Goal: Communication & Community: Answer question/provide support

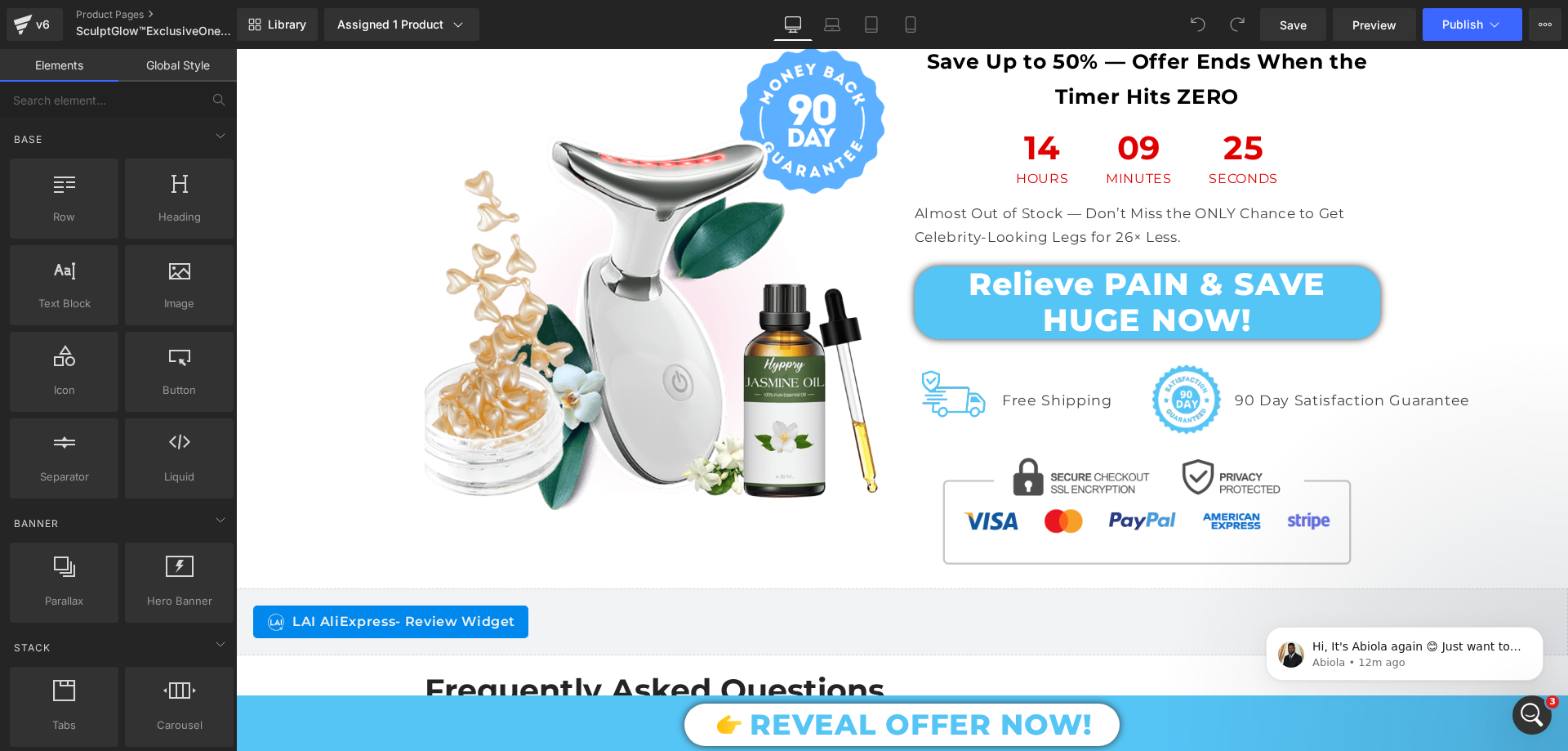
scroll to position [12333, 0]
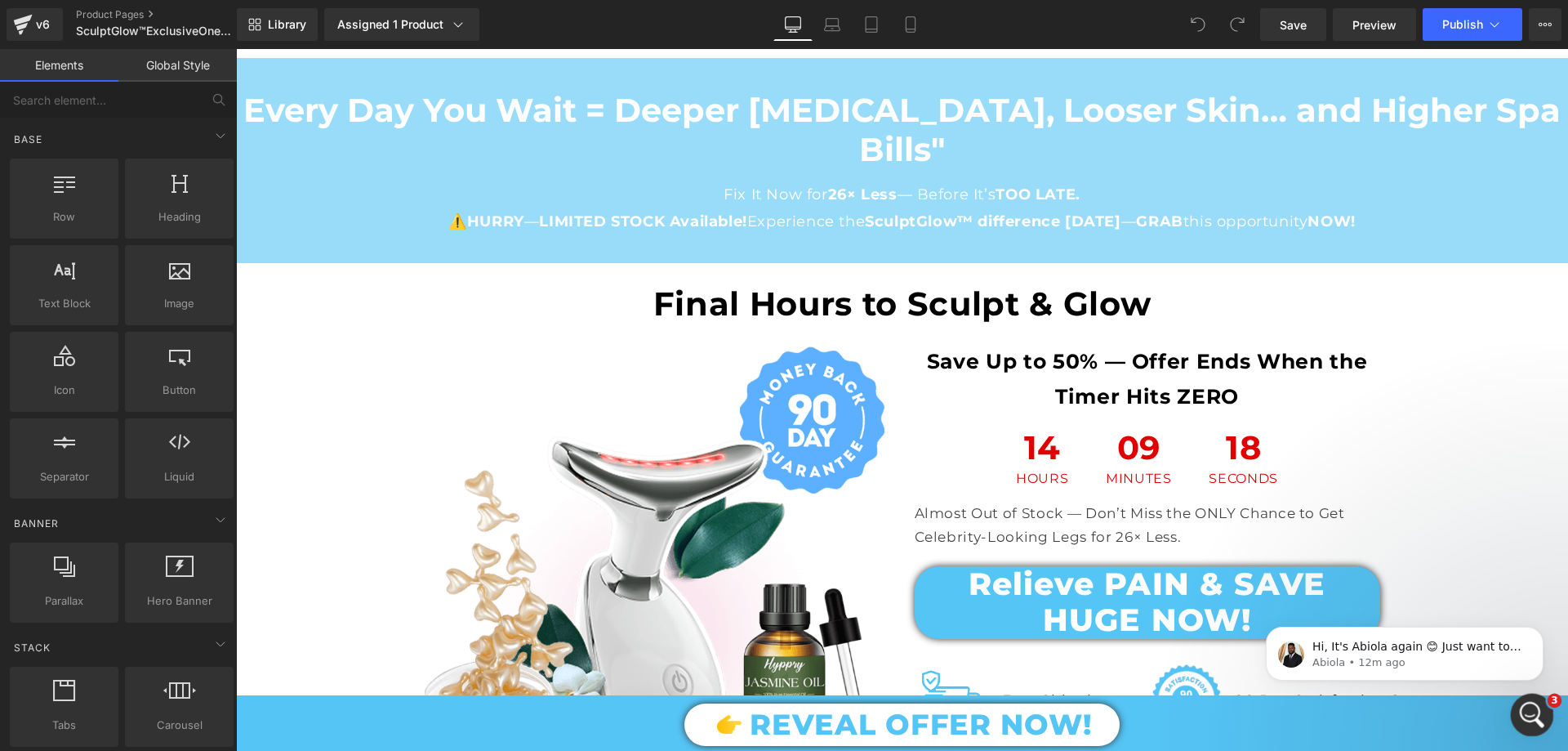
click at [1521, 704] on icon "Open Intercom Messenger" at bounding box center [1530, 713] width 27 height 27
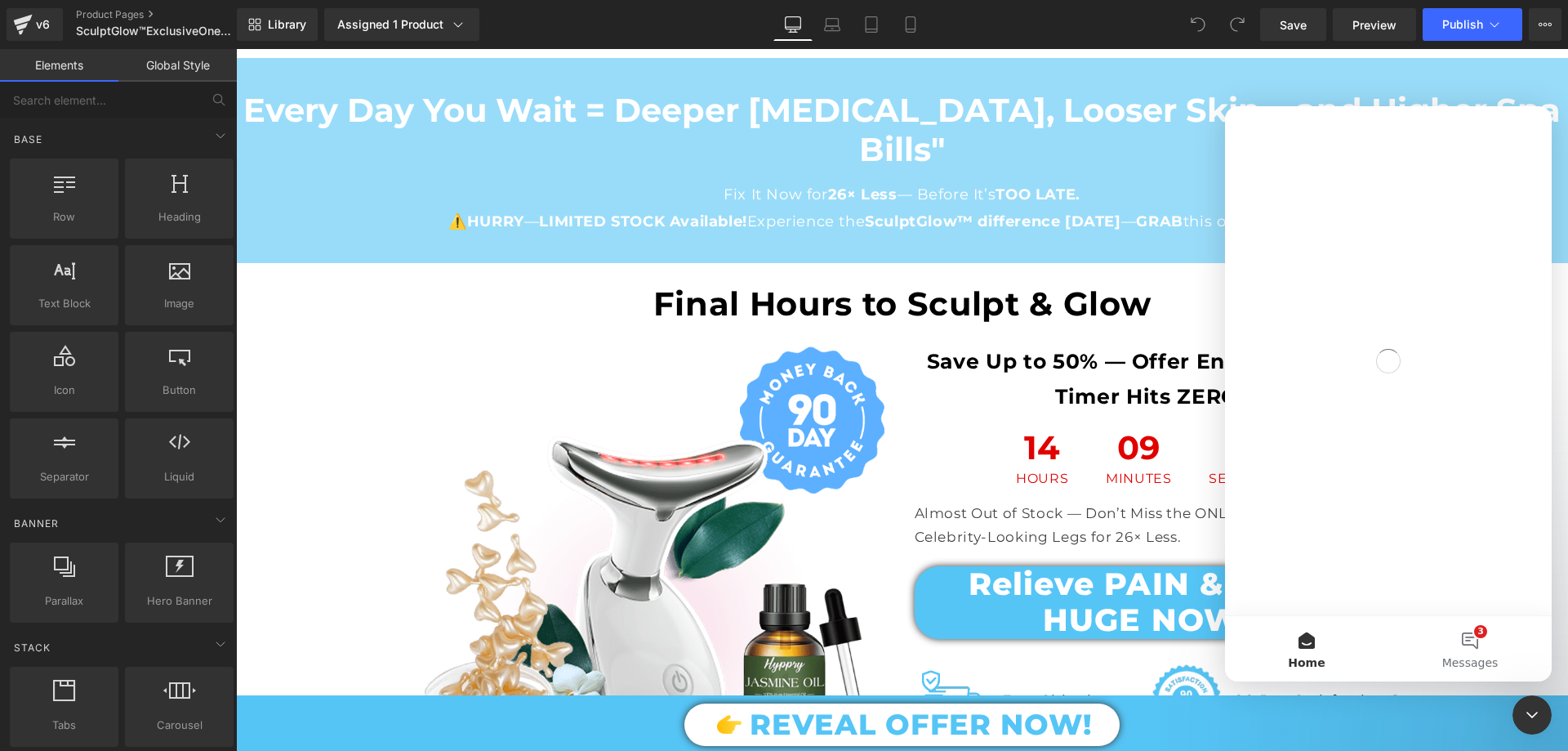
scroll to position [0, 0]
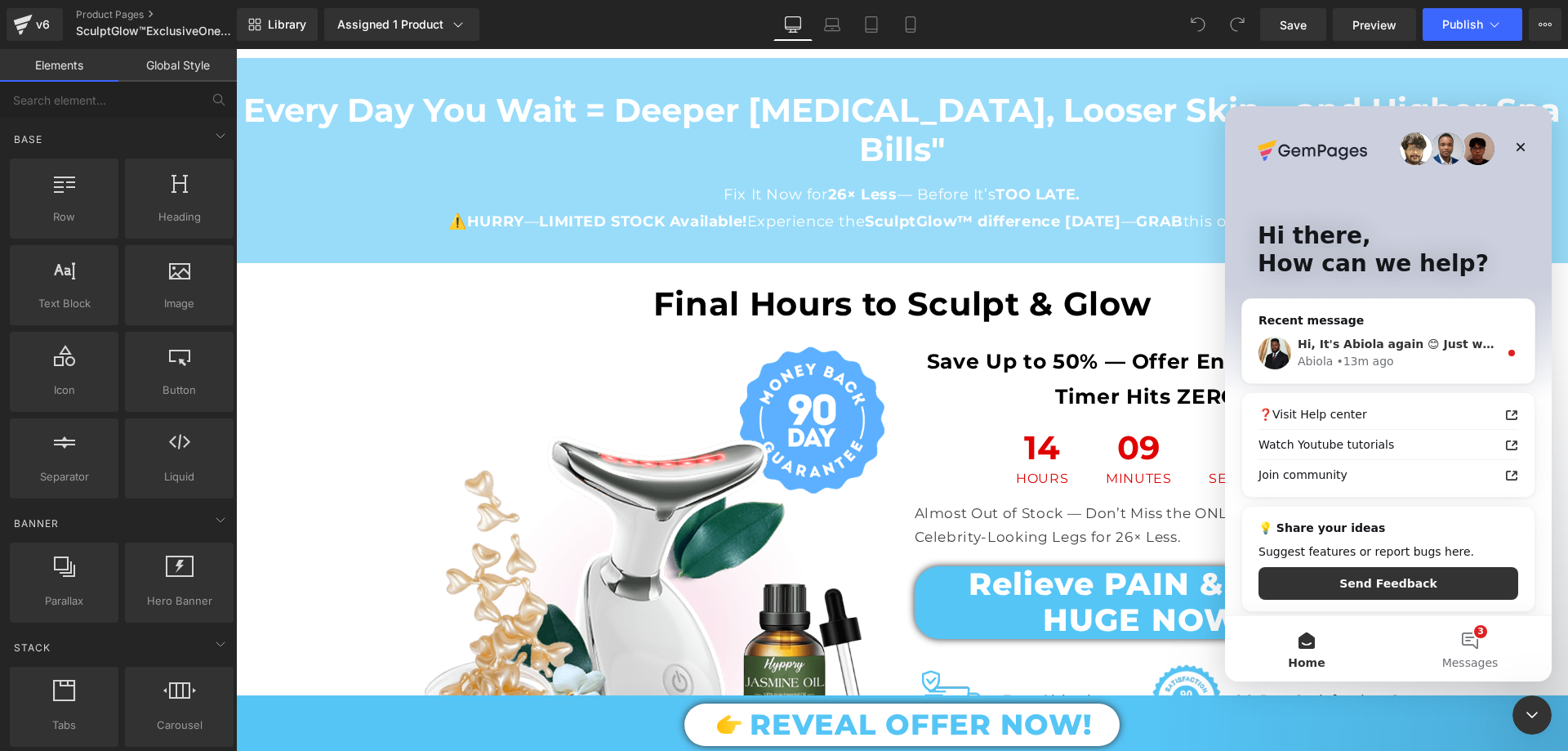
click at [1394, 356] on div "Abiola • 13m ago" at bounding box center [1398, 362] width 201 height 18
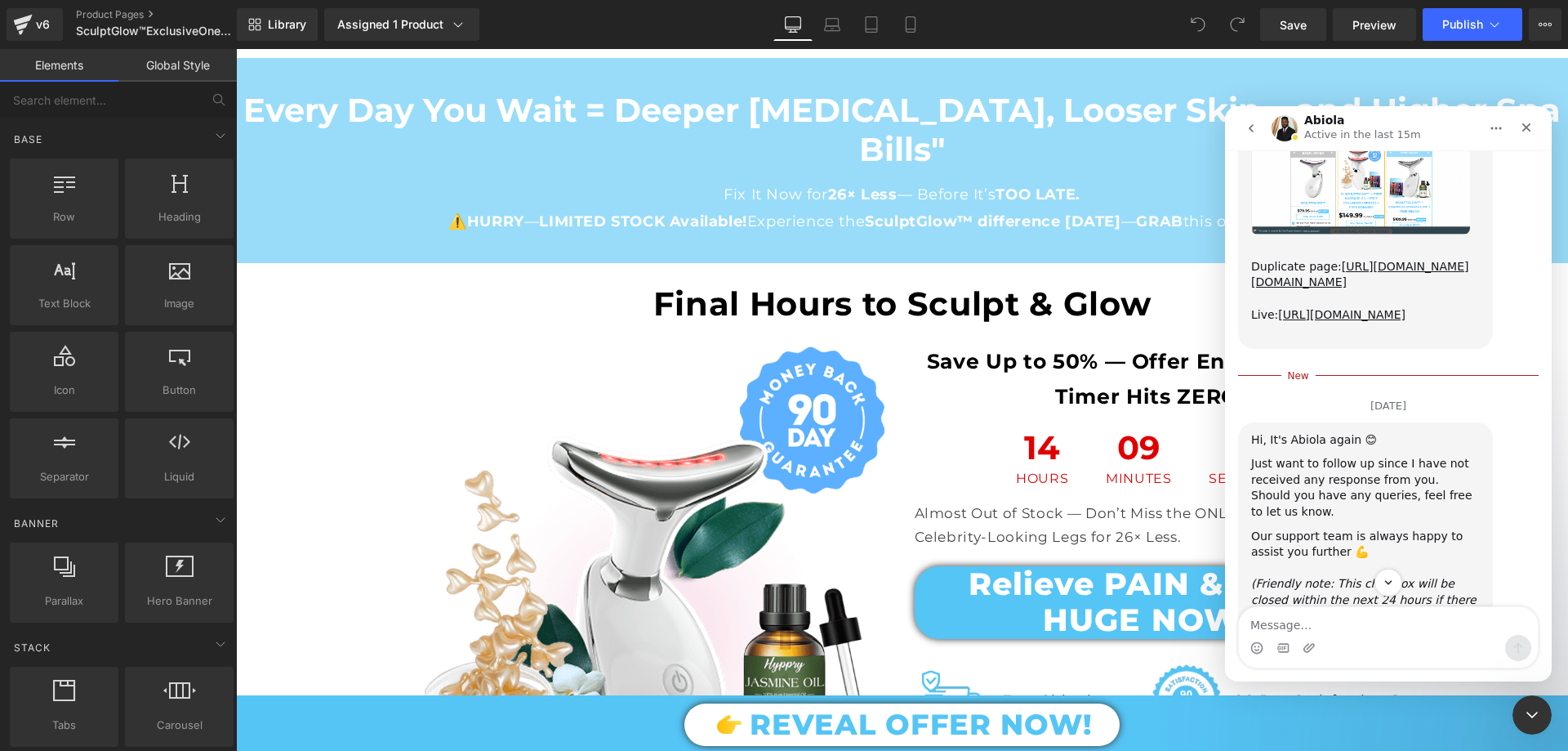
scroll to position [11841, 0]
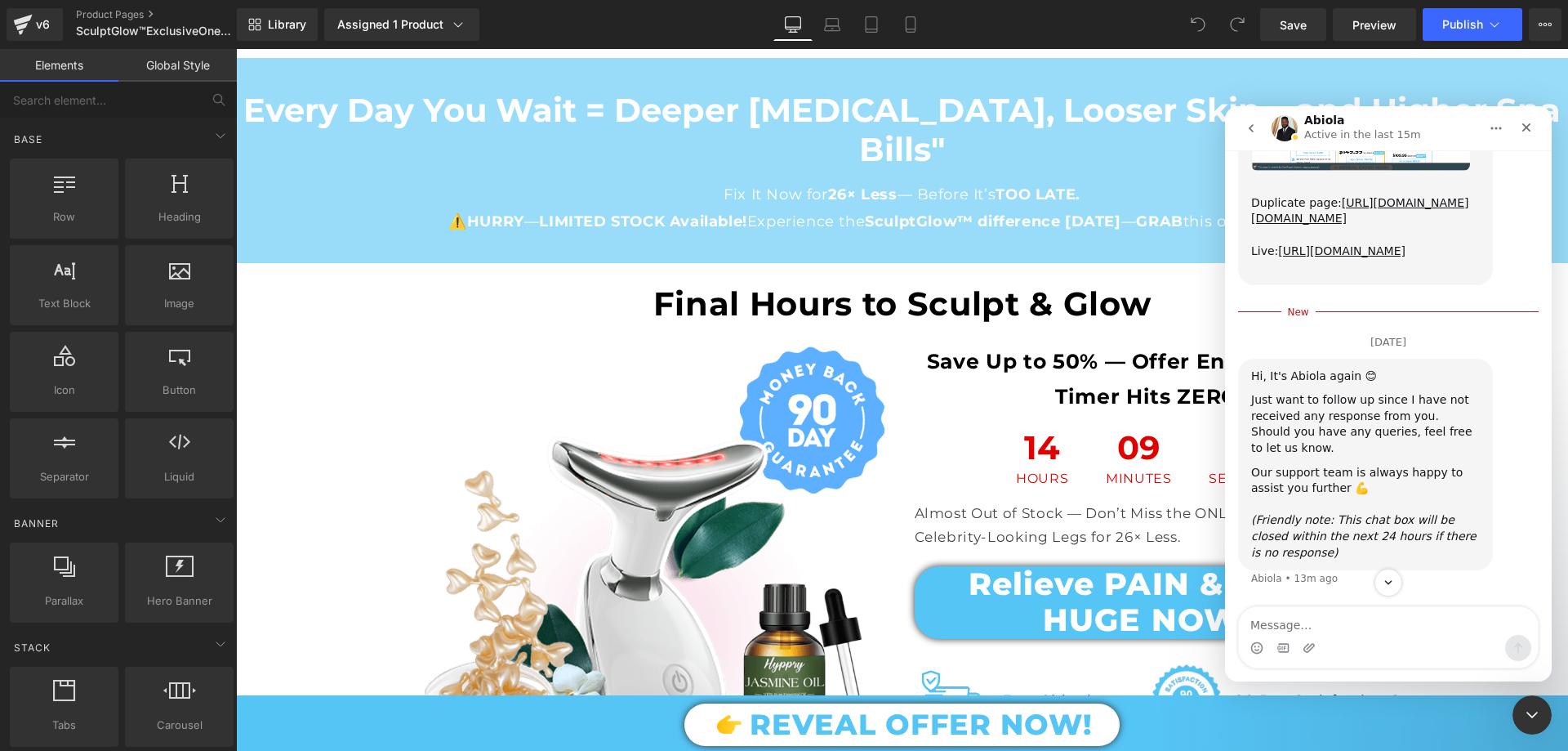
click at [1311, 629] on textarea "Message…" at bounding box center [1388, 621] width 299 height 28
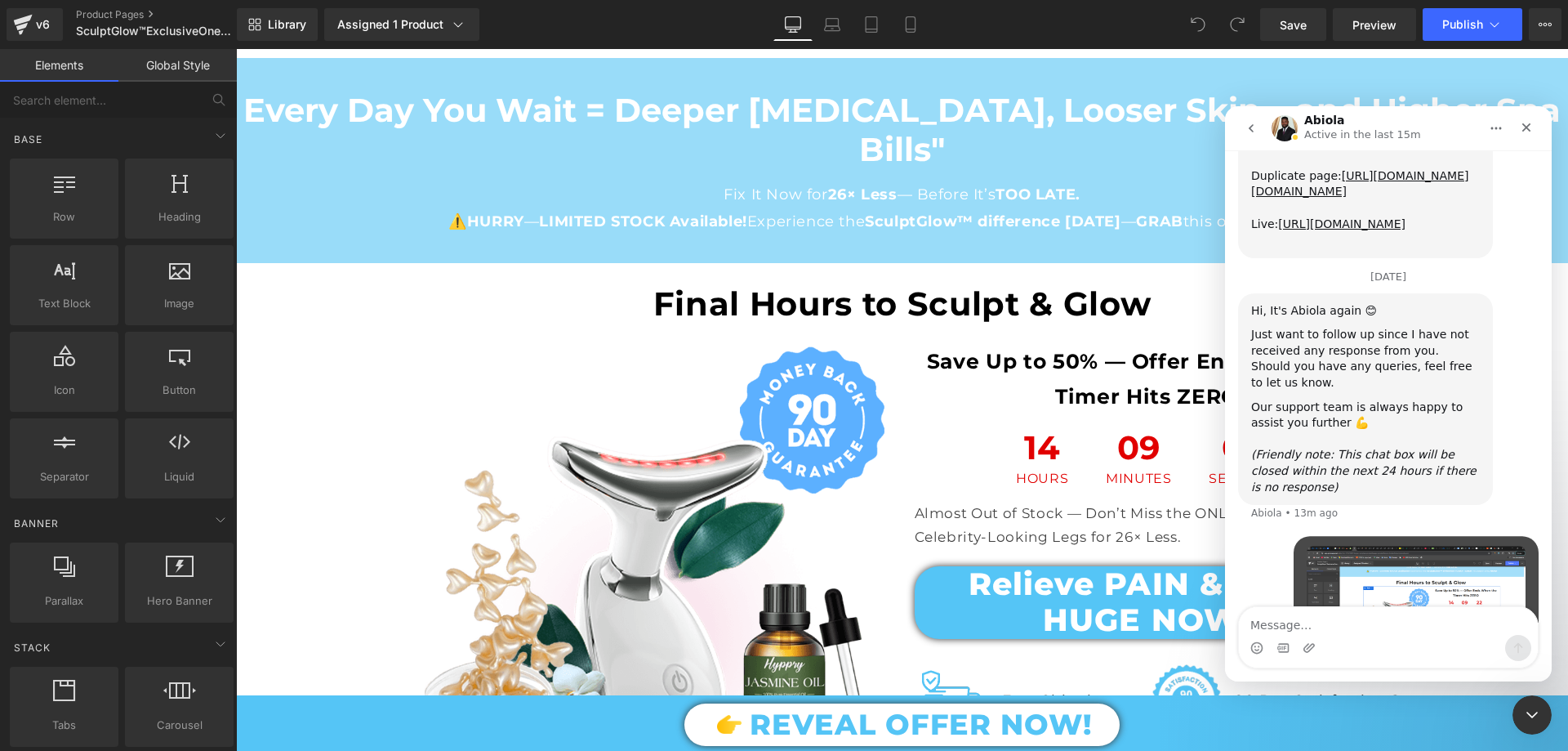
scroll to position [11954, 0]
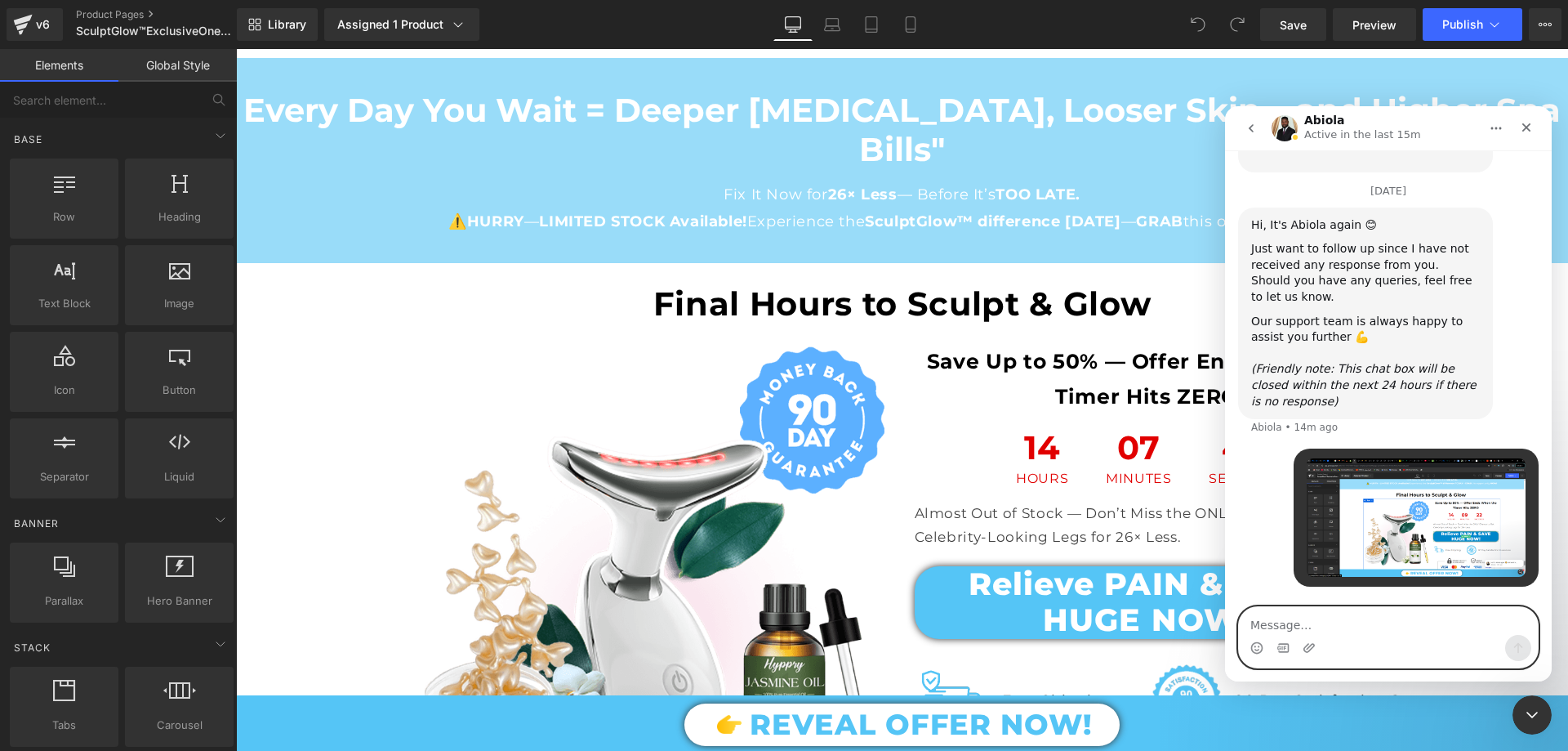
paste textarea "Great, now I have a question for this timer urgency section from my product pag…"
type textarea "Great, now I have a question for this timer urgency section from my product pag…"
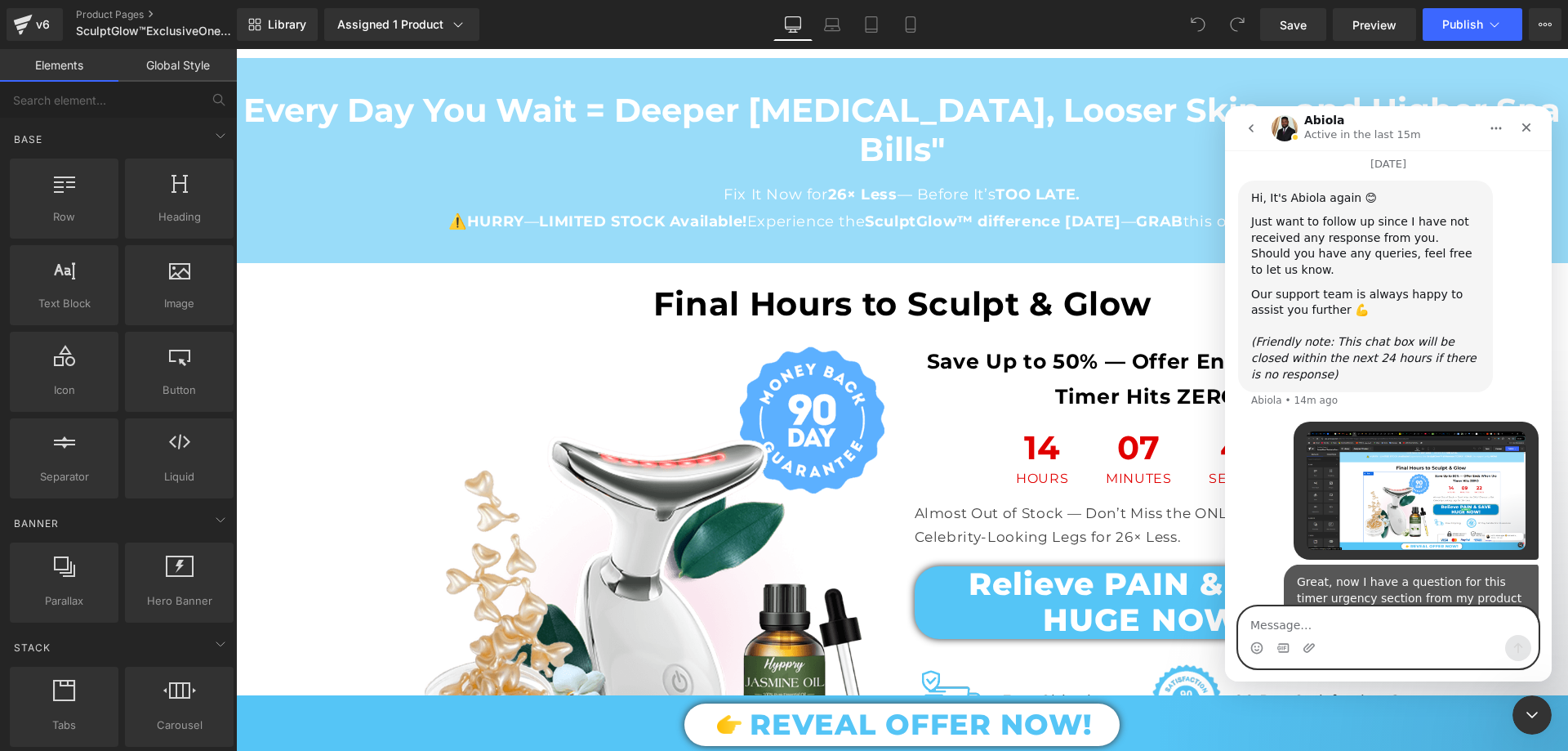
scroll to position [12087, 0]
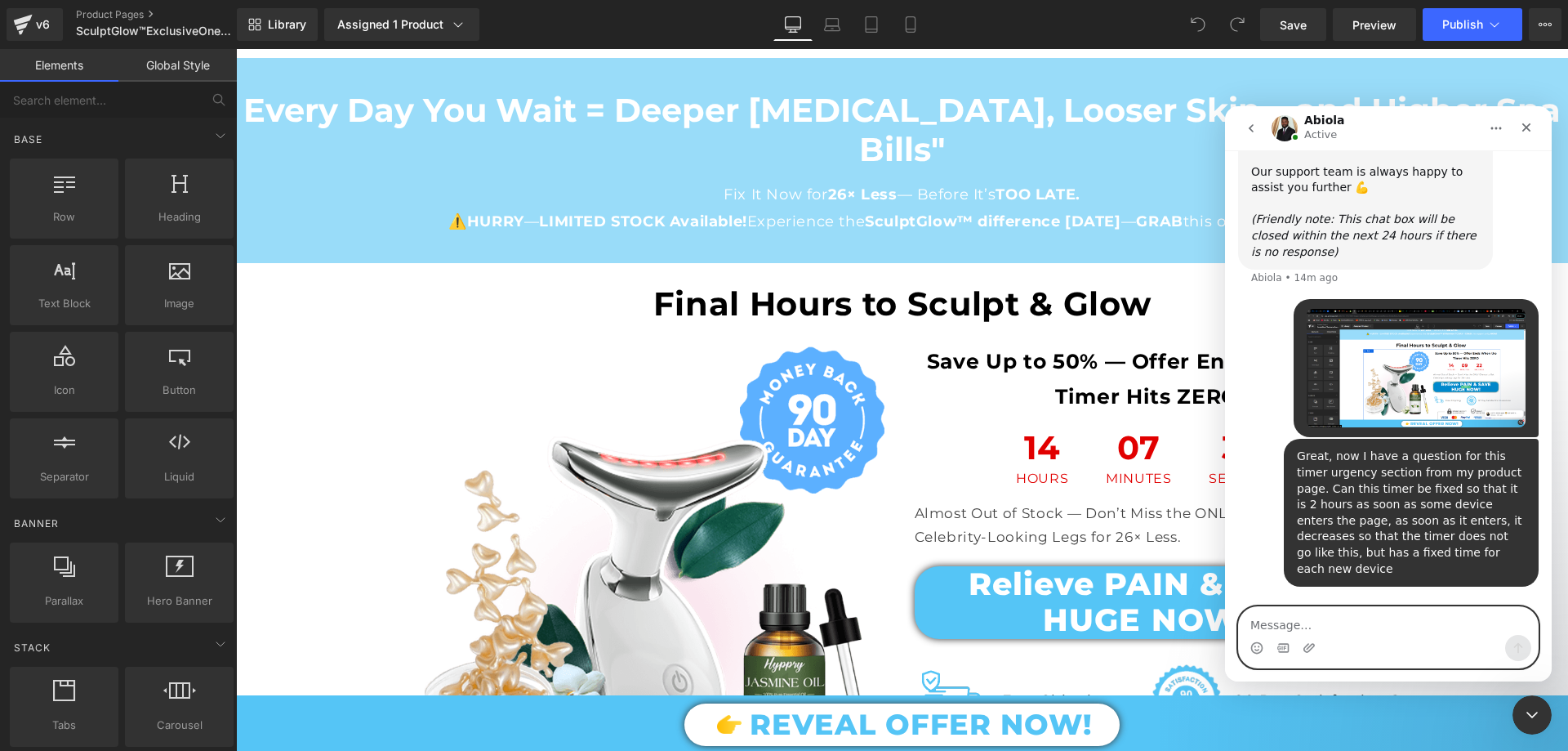
paste textarea "[URL][DOMAIN_NAME]"
type textarea "[URL][DOMAIN_NAME]"
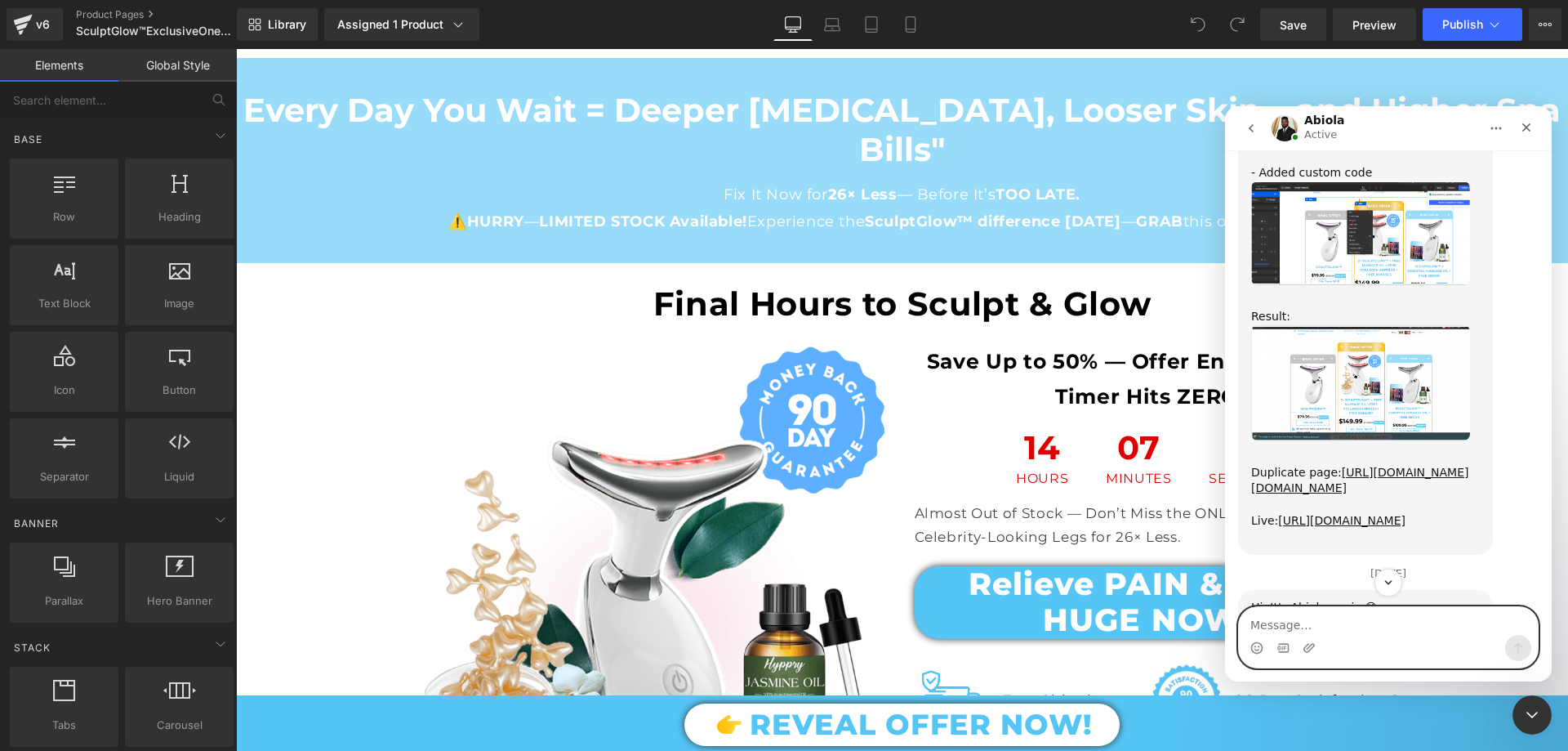
scroll to position [11534, 0]
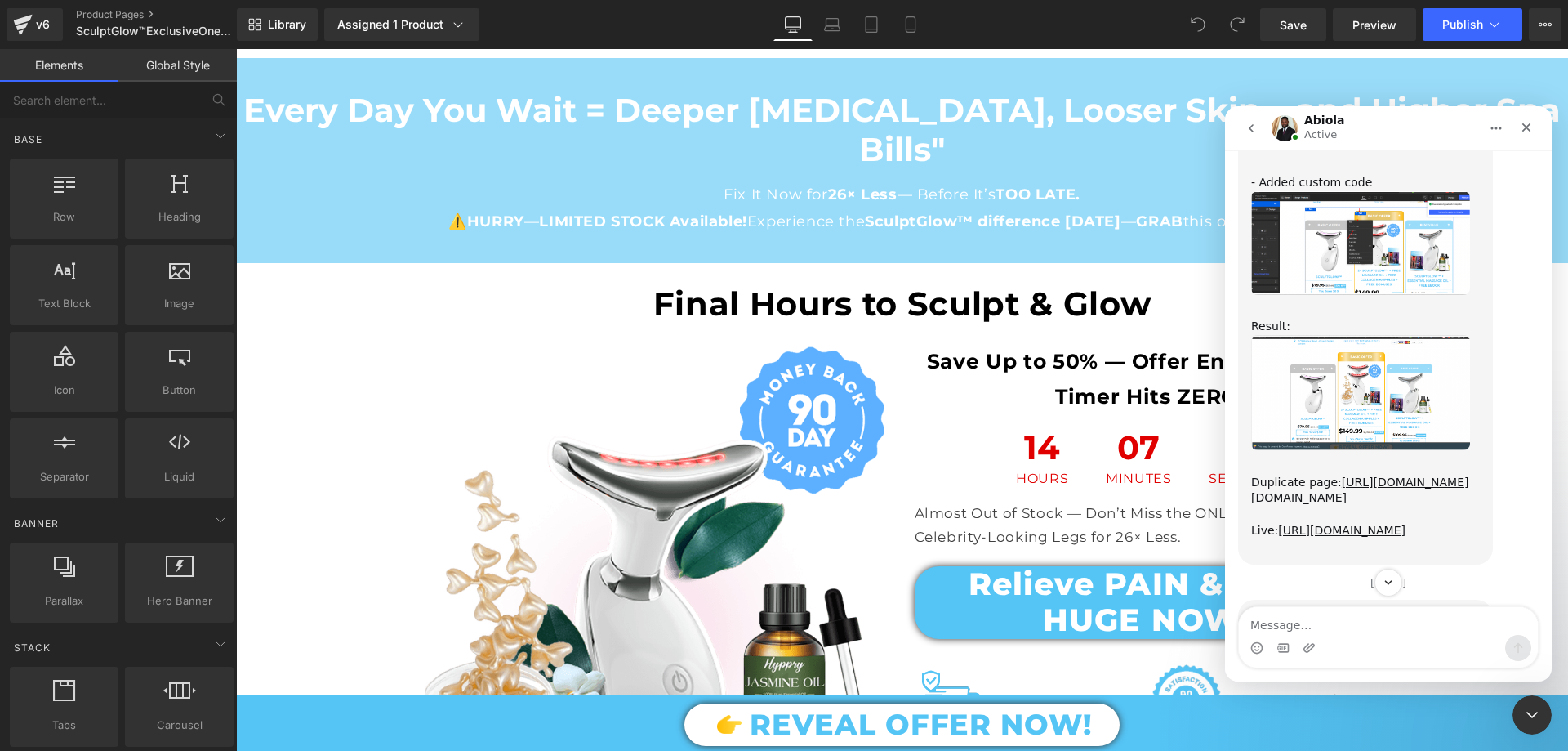
click at [1428, 335] on img "Abiola says…" at bounding box center [1360, 392] width 219 height 115
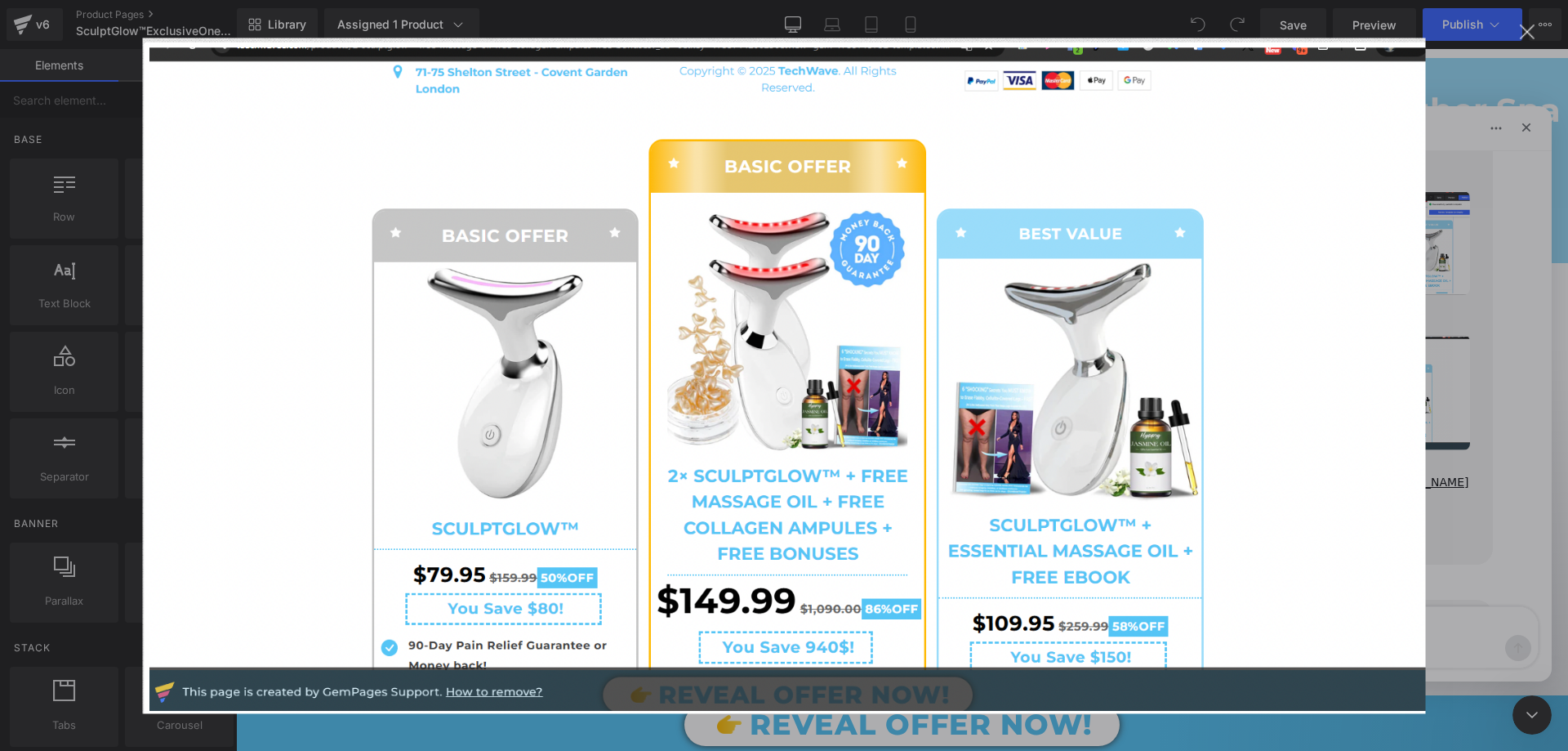
scroll to position [0, 0]
click at [1494, 343] on div "Intercom messenger" at bounding box center [784, 376] width 1568 height 751
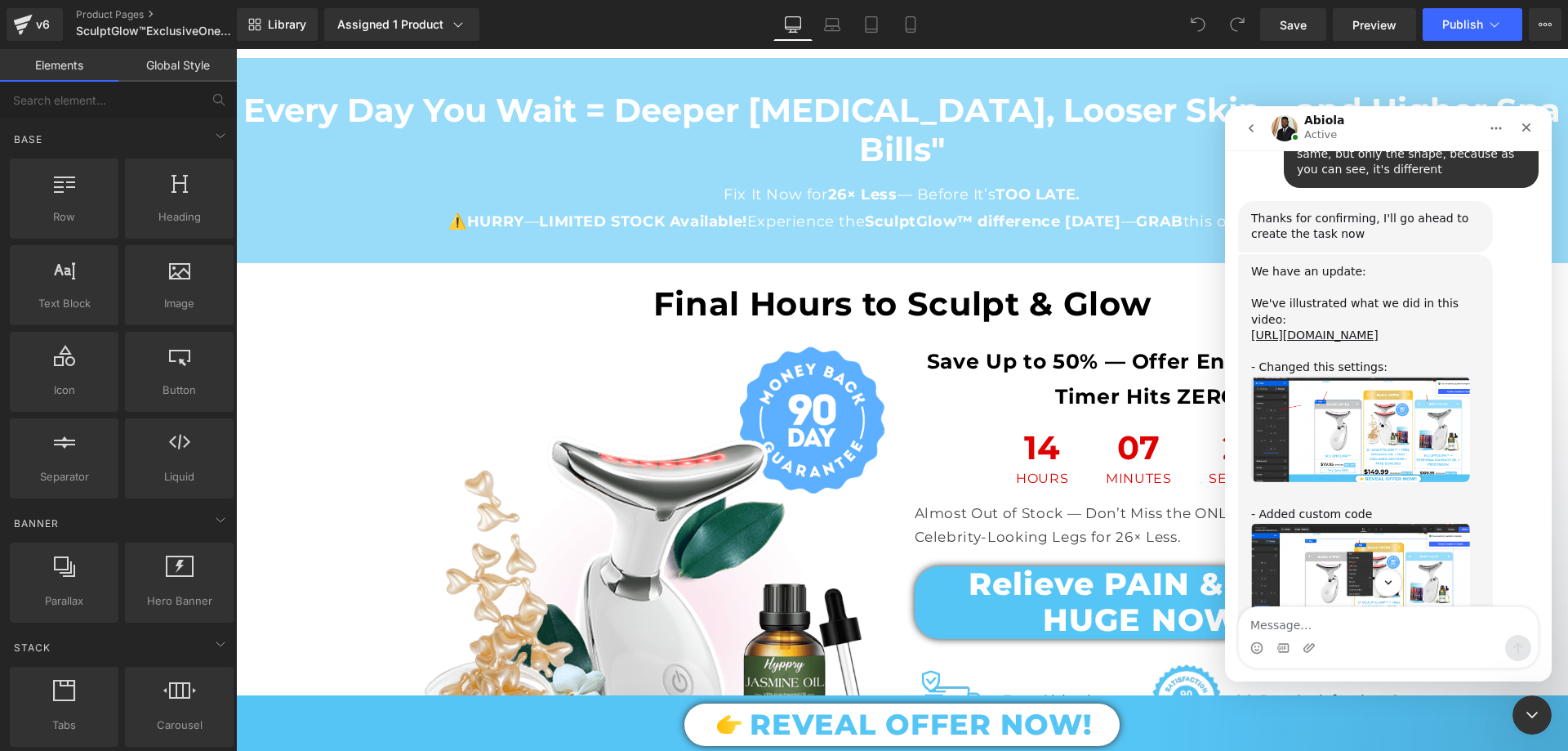
scroll to position [11126, 0]
